Goal: Transaction & Acquisition: Purchase product/service

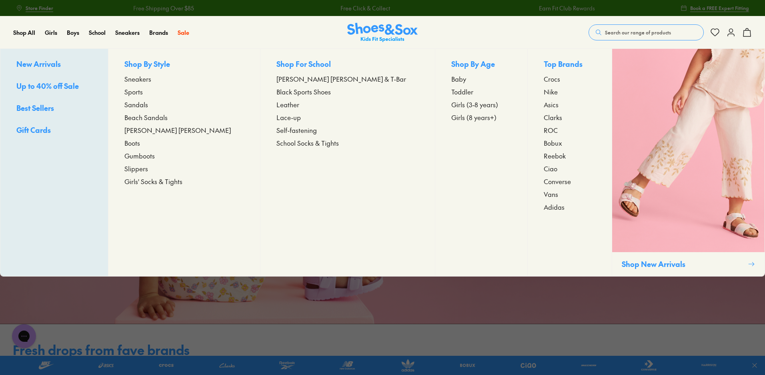
click at [151, 78] on span "Sneakers" at bounding box center [137, 79] width 27 height 10
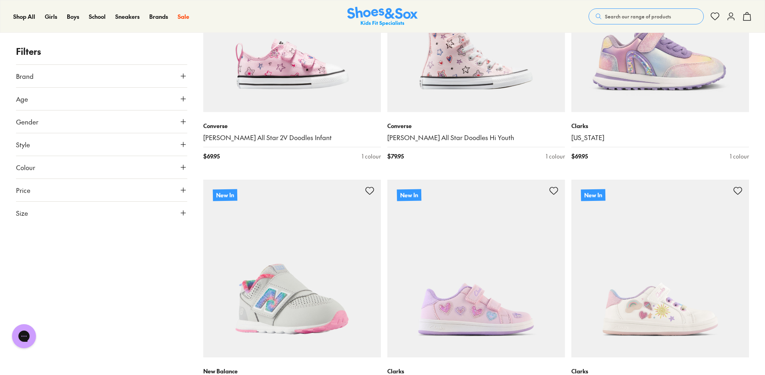
scroll to position [520, 0]
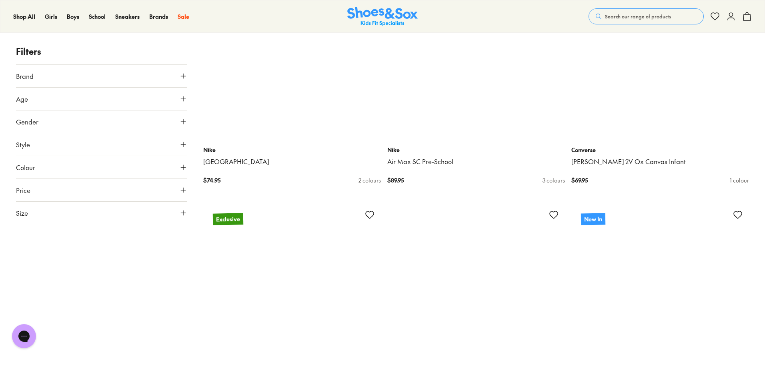
scroll to position [4681, 0]
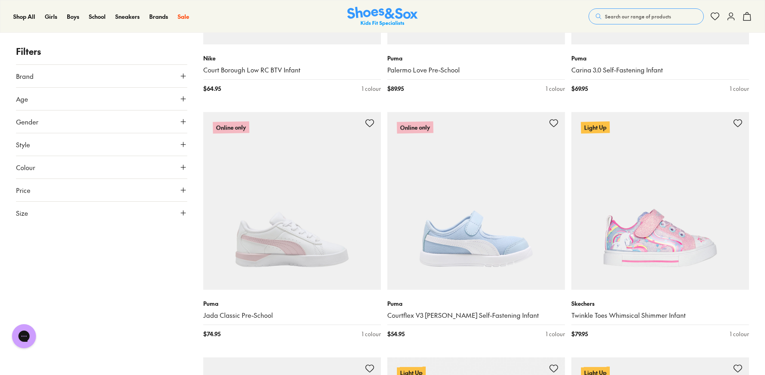
scroll to position [6921, 0]
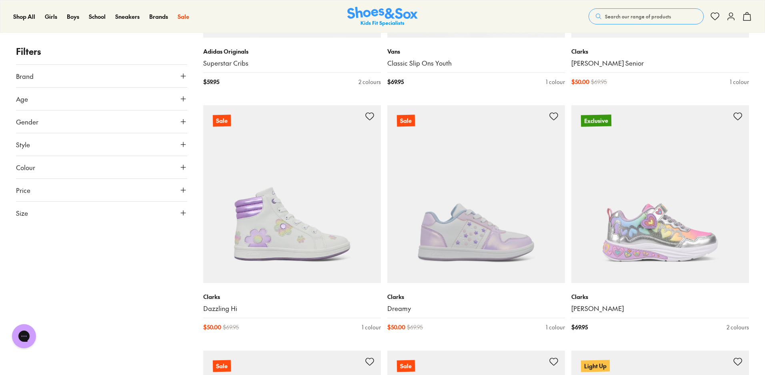
scroll to position [9241, 0]
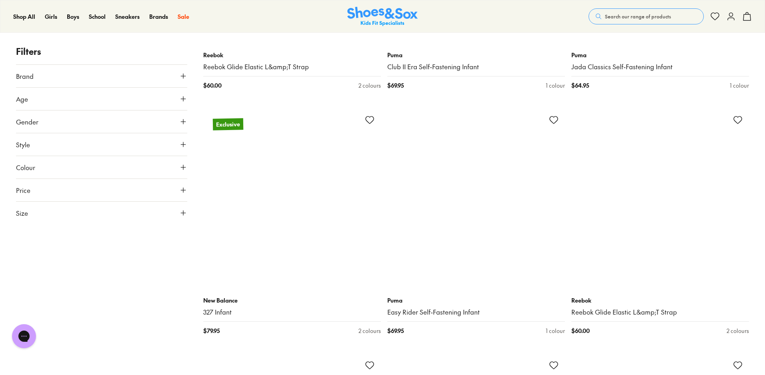
scroll to position [12481, 0]
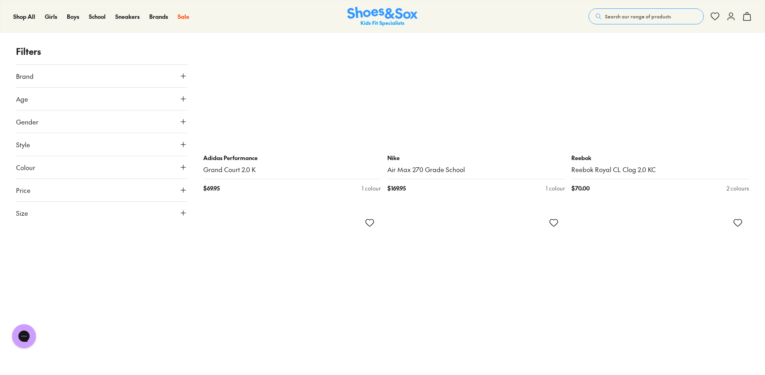
scroll to position [14962, 0]
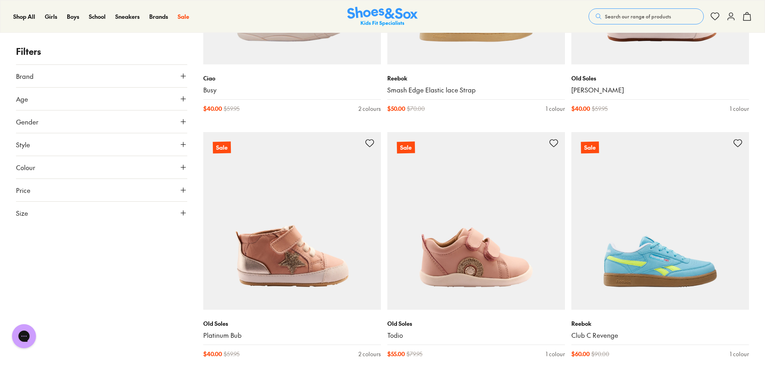
scroll to position [17002, 0]
